Goal: Information Seeking & Learning: Learn about a topic

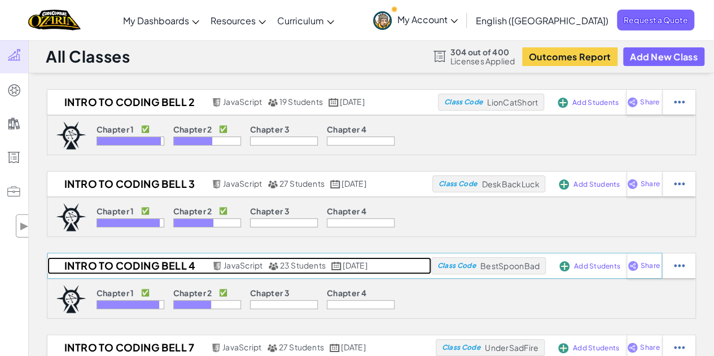
click at [176, 264] on h2 "Intro to Coding Bell 4" at bounding box center [128, 265] width 162 height 17
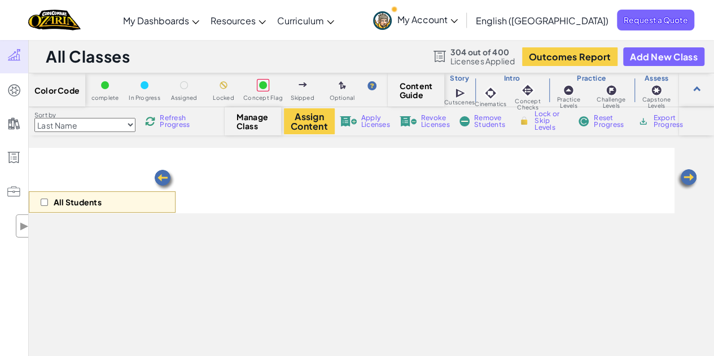
select select "5d8a57abe8919b28d5113af1"
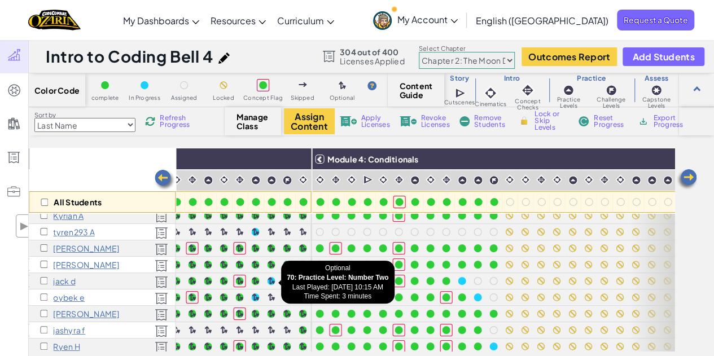
scroll to position [29, 1005]
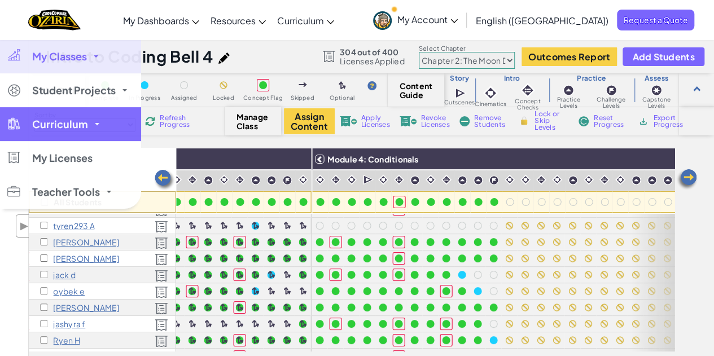
click at [78, 121] on span "Curriculum" at bounding box center [60, 124] width 56 height 10
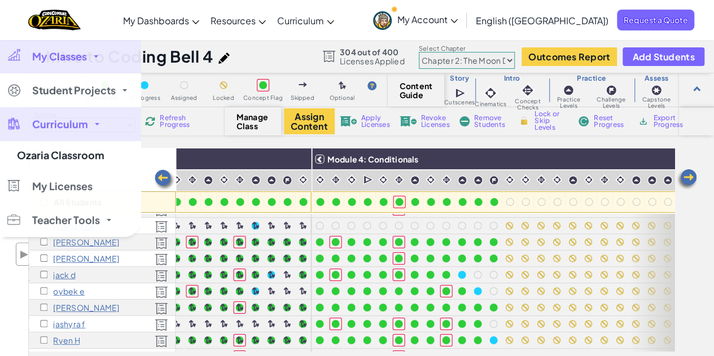
click at [78, 121] on span "Curriculum" at bounding box center [60, 124] width 56 height 10
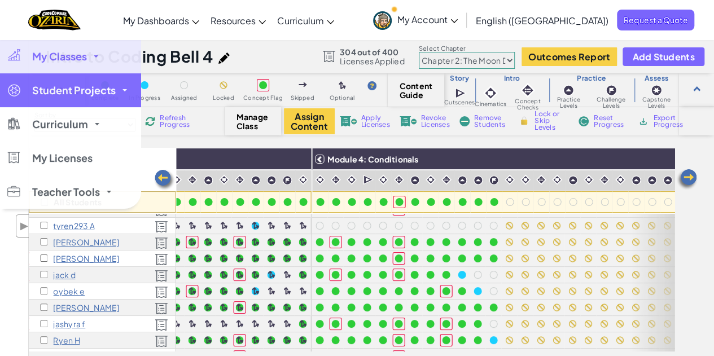
click at [90, 100] on link "Student Projects" at bounding box center [70, 90] width 141 height 34
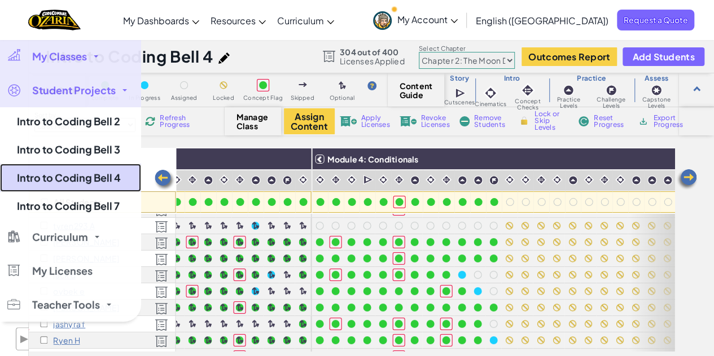
click at [87, 179] on link "Intro to Coding Bell 4" at bounding box center [70, 178] width 141 height 28
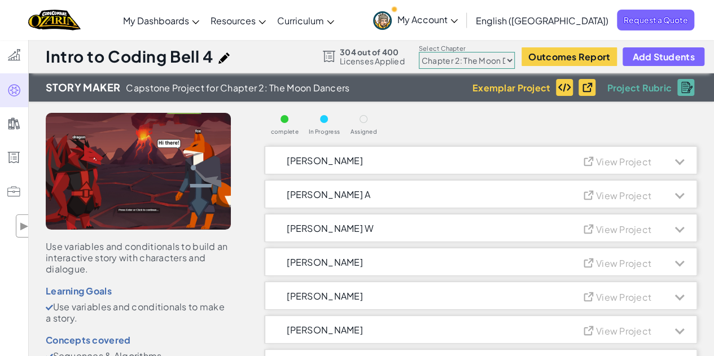
click at [486, 60] on select "Chapter 1: Sky Mountain Chapter 2: The Moon Dancers Chapter 3: The Phoenix Land…" at bounding box center [467, 60] width 96 height 17
select select "5d41d731a8d1836b5aa3cba1"
click at [419, 52] on select "Chapter 1: Sky Mountain Chapter 2: The Moon Dancers Chapter 3: The Phoenix Land…" at bounding box center [467, 60] width 96 height 17
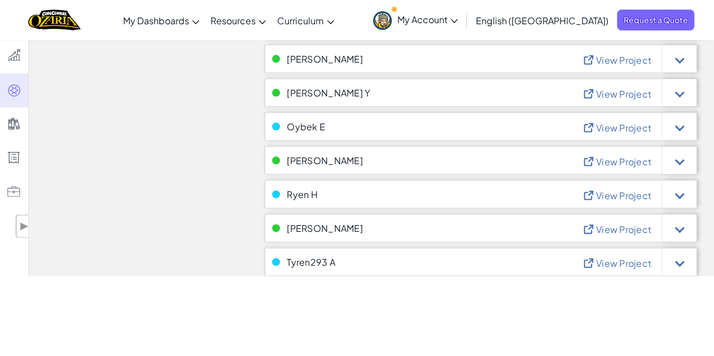
scroll to position [637, 0]
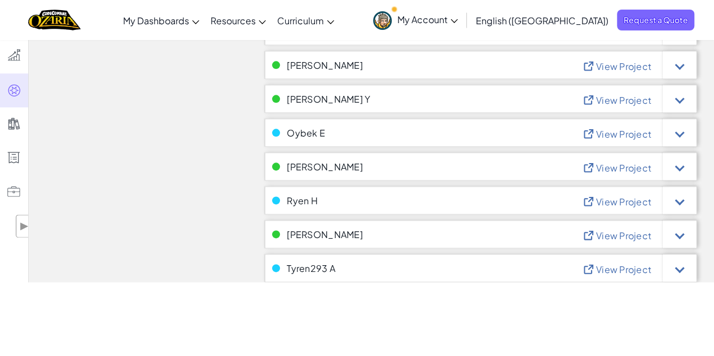
click at [618, 274] on span "View Project" at bounding box center [623, 270] width 55 height 12
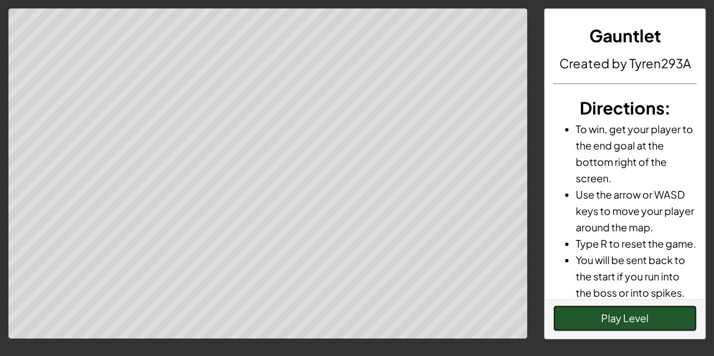
click at [630, 310] on button "Play Level" at bounding box center [624, 318] width 143 height 26
